Goal: Find specific fact: Find specific page/section

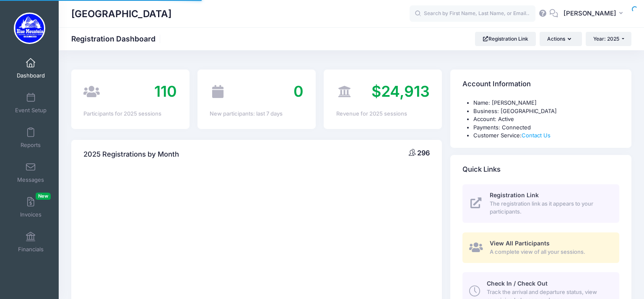
select select
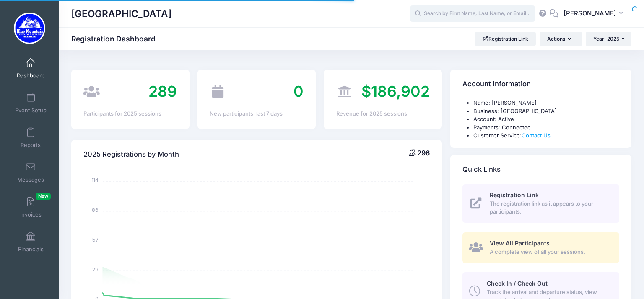
click at [448, 16] on input "text" at bounding box center [472, 13] width 126 height 17
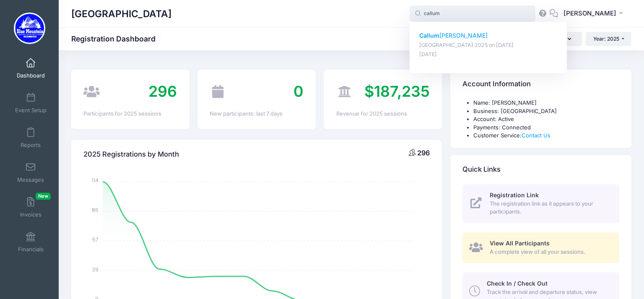
click at [439, 34] on strong "Callum" at bounding box center [429, 35] width 20 height 7
type input "Callum Franco (Blue Mountain Cross Country Camp 2025, Aug-17, 2025)"
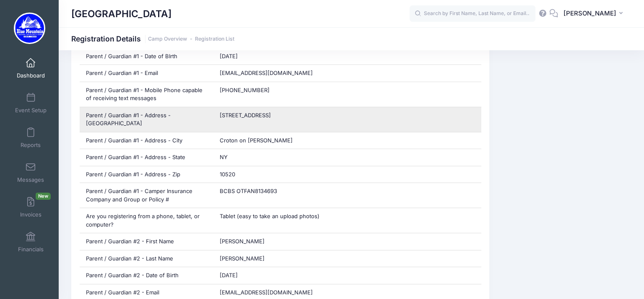
drag, startPoint x: 281, startPoint y: 114, endPoint x: 217, endPoint y: 117, distance: 63.3
click at [217, 117] on div "2087 Quaker Ridge rd" at bounding box center [347, 119] width 268 height 25
copy span "2087 Quaker Ridge rd"
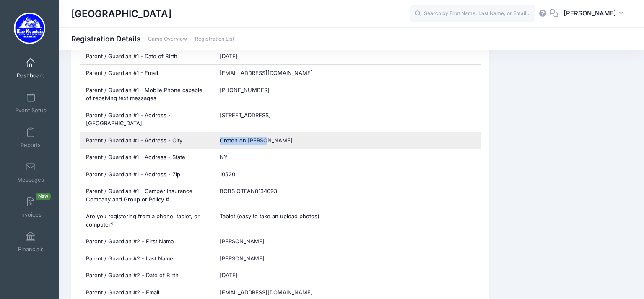
drag, startPoint x: 274, startPoint y: 140, endPoint x: 221, endPoint y: 139, distance: 53.2
click at [221, 139] on div "Croton on Hudson" at bounding box center [347, 140] width 268 height 17
copy span "Croton on Hudson"
